Goal: Task Accomplishment & Management: Manage account settings

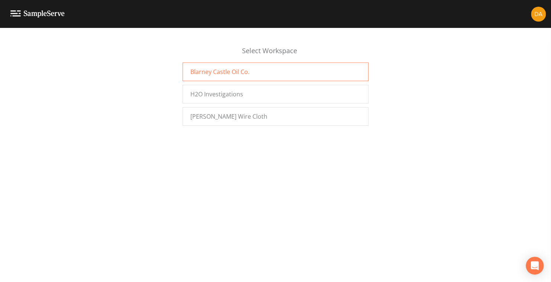
click at [219, 70] on span "Blarney Castle Oil Co." at bounding box center [219, 71] width 59 height 9
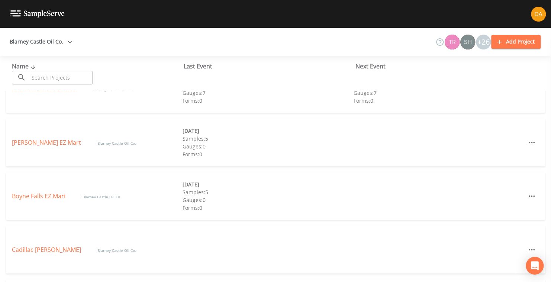
scroll to position [149, 0]
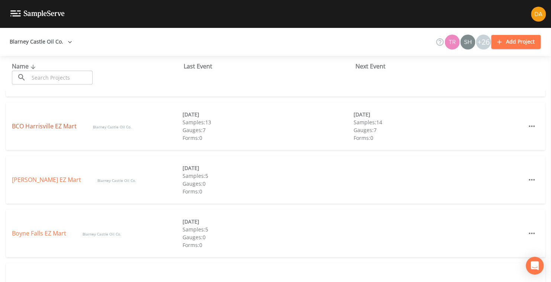
click at [39, 125] on link "BCO Harrisville EZ Mart" at bounding box center [45, 126] width 66 height 8
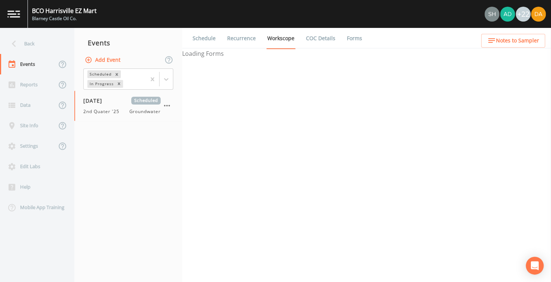
select select "4f082be6-97a7-4f70-a81f-c26a4e896ad7"
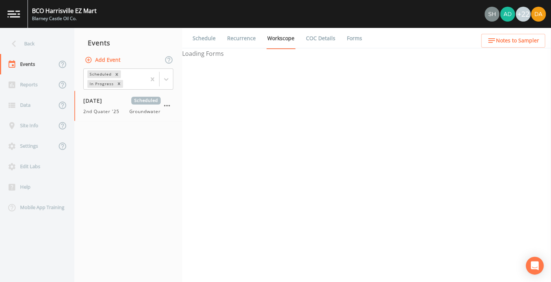
select select "4f082be6-97a7-4f70-a81f-c26a4e896ad7"
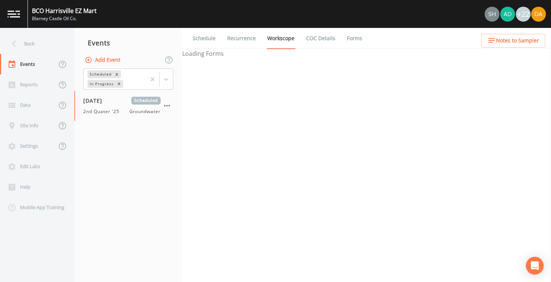
select select "4f082be6-97a7-4f70-a81f-c26a4e896ad7"
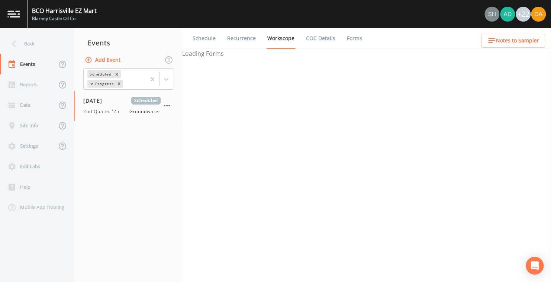
select select "32c6ee38-6f74-4ba1-9d68-2cabd624afbe"
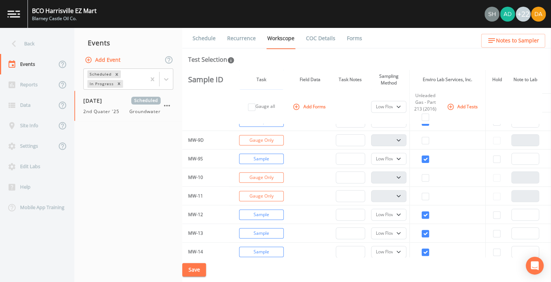
scroll to position [143, 0]
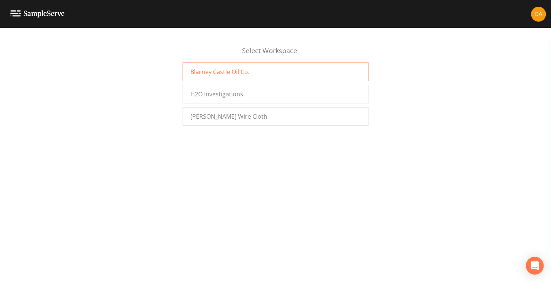
click at [225, 71] on span "Blarney Castle Oil Co." at bounding box center [219, 71] width 59 height 9
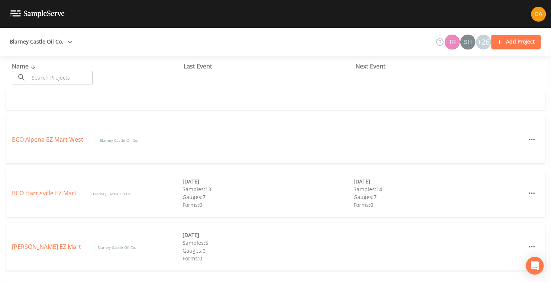
scroll to position [112, 0]
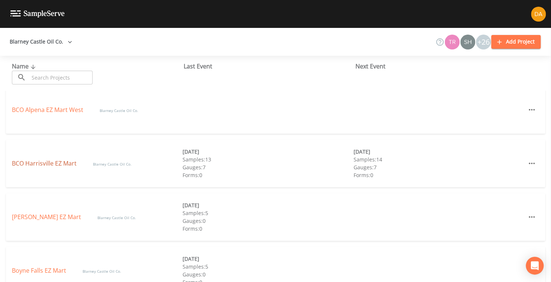
click at [47, 163] on link "BCO Harrisville EZ Mart" at bounding box center [45, 163] width 66 height 8
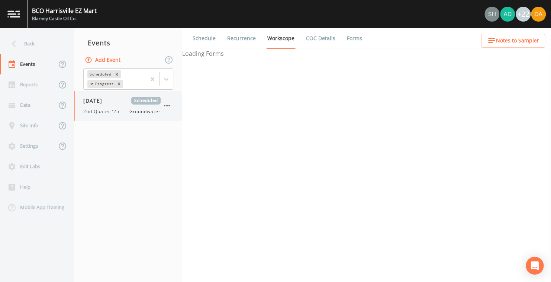
select select "4f082be6-97a7-4f70-a81f-c26a4e896ad7"
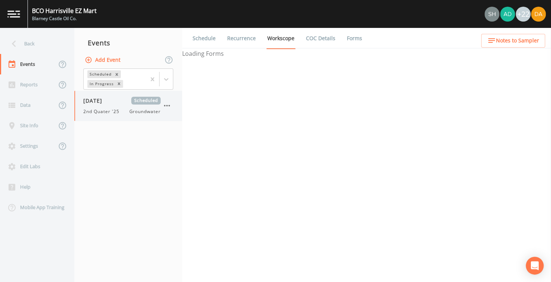
select select "4f082be6-97a7-4f70-a81f-c26a4e896ad7"
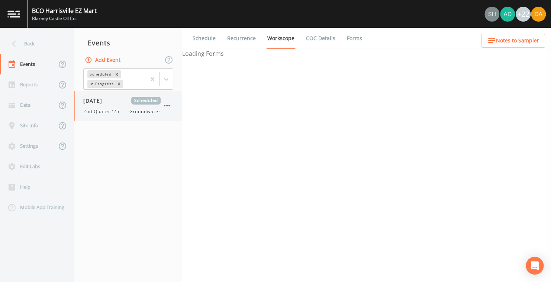
select select "4f082be6-97a7-4f70-a81f-c26a4e896ad7"
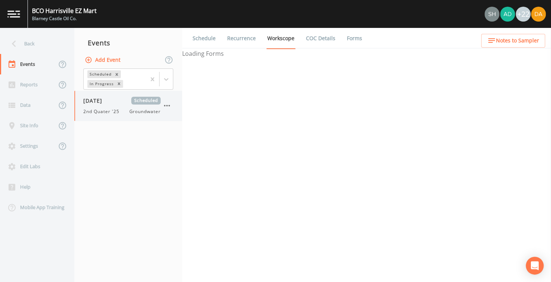
select select "32c6ee38-6f74-4ba1-9d68-2cabd624afbe"
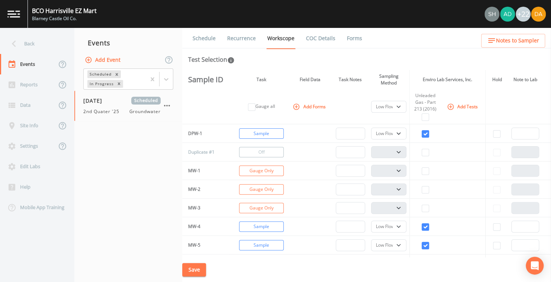
click at [203, 36] on link "Schedule" at bounding box center [203, 38] width 25 height 21
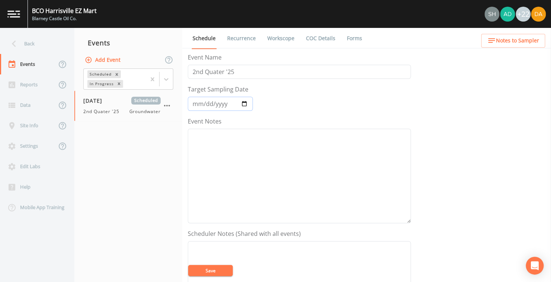
click at [244, 103] on input "2025-09-05" at bounding box center [220, 104] width 65 height 14
type input "2025-09-03"
click at [211, 270] on button "Save" at bounding box center [210, 270] width 45 height 11
select select "4f082be6-97a7-4f70-a81f-c26a4e896ad7"
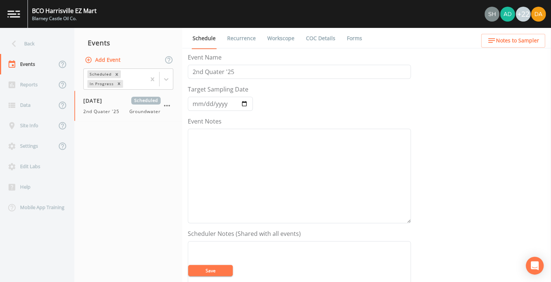
select select "4f082be6-97a7-4f70-a81f-c26a4e896ad7"
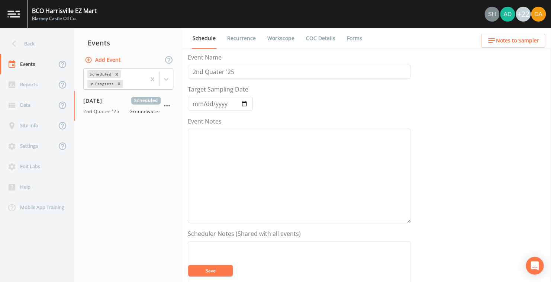
select select "4f082be6-97a7-4f70-a81f-c26a4e896ad7"
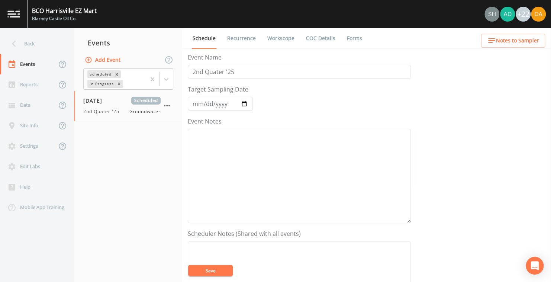
select select "4f082be6-97a7-4f70-a81f-c26a4e896ad7"
select select "32c6ee38-6f74-4ba1-9d68-2cabd624afbe"
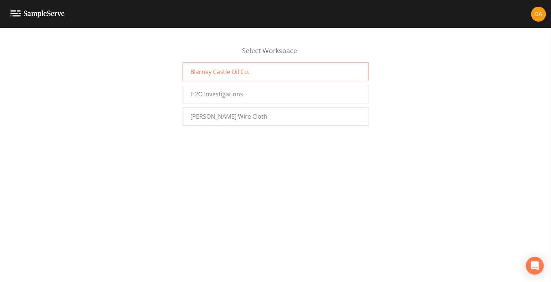
click at [218, 69] on span "Blarney Castle Oil Co." at bounding box center [219, 71] width 59 height 9
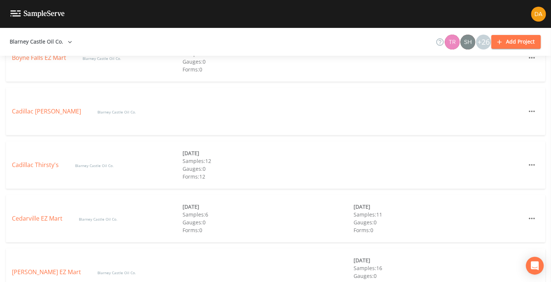
scroll to position [310, 0]
